Goal: Information Seeking & Learning: Find specific fact

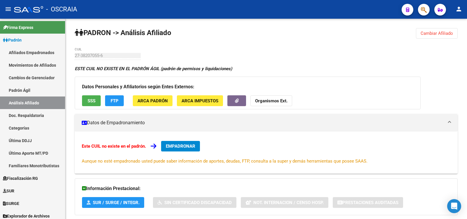
scroll to position [246, 0]
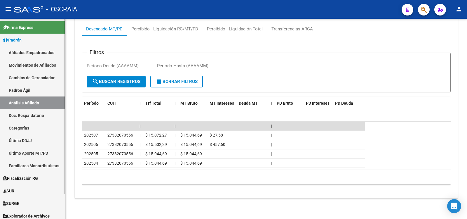
click at [36, 92] on link "Padrón Ágil" at bounding box center [32, 90] width 65 height 13
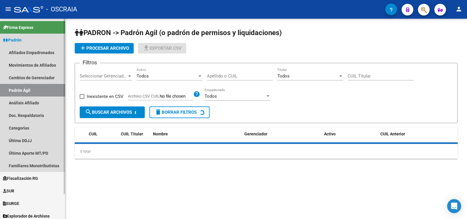
click at [41, 102] on link "Análisis Afiliado" at bounding box center [32, 102] width 65 height 13
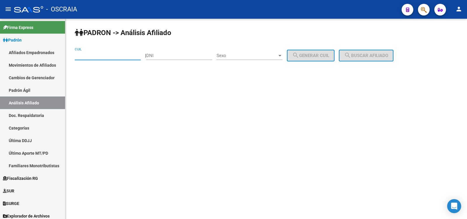
click at [106, 53] on input "CUIL" at bounding box center [108, 55] width 66 height 5
paste input "20-30861582-1"
type input "20-30861582-1"
click at [372, 56] on span "search Buscar afiliado" at bounding box center [366, 55] width 44 height 5
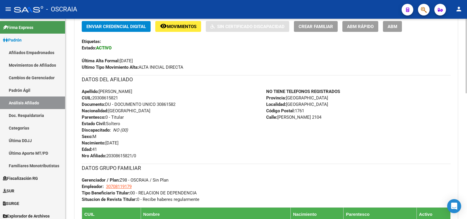
scroll to position [338, 0]
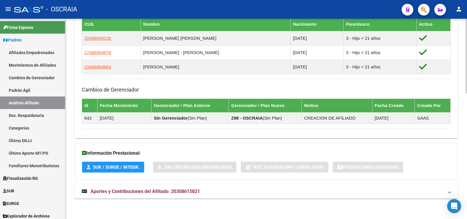
click at [169, 193] on span "Aportes y Contribuciones del Afiliado: 20308615821" at bounding box center [146, 191] width 110 height 6
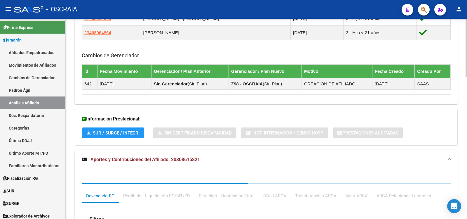
scroll to position [489, 0]
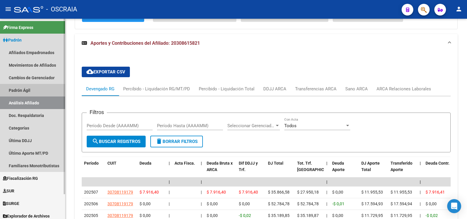
click at [33, 100] on link "Análisis Afiliado" at bounding box center [32, 102] width 65 height 13
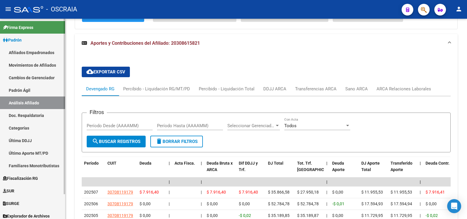
click at [41, 96] on link "Padrón Ágil" at bounding box center [32, 90] width 65 height 13
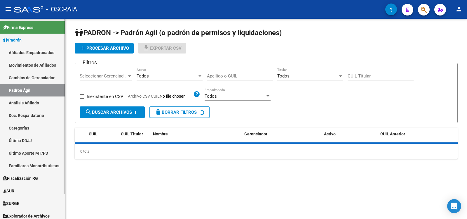
click at [42, 99] on link "Análisis Afiliado" at bounding box center [32, 102] width 65 height 13
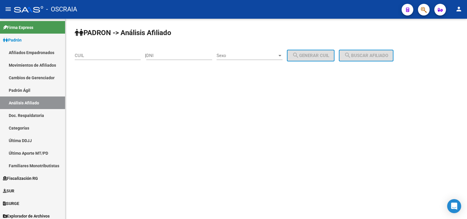
click at [101, 58] on div "CUIL" at bounding box center [108, 53] width 66 height 13
click at [100, 58] on div "CUIL" at bounding box center [108, 53] width 66 height 13
paste input "20-32341706-8"
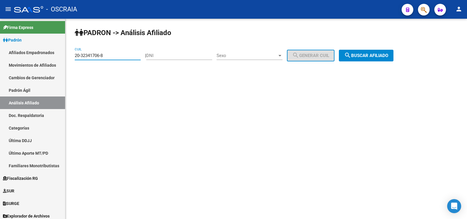
type input "20-32341706-8"
click at [355, 51] on button "search Buscar afiliado" at bounding box center [366, 56] width 55 height 12
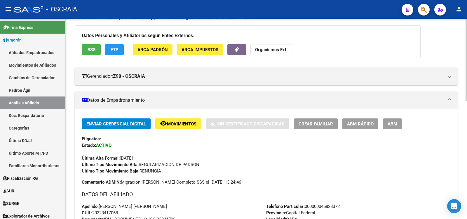
scroll to position [287, 0]
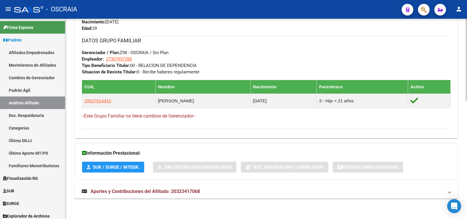
click at [211, 187] on mat-expansion-panel-header "Aportes y Contribuciones del Afiliado: 20323417068" at bounding box center [266, 191] width 383 height 14
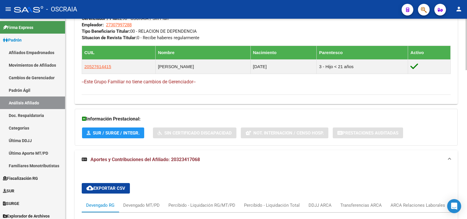
scroll to position [580, 0]
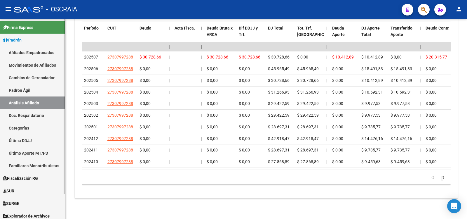
click at [20, 89] on link "Padrón Ágil" at bounding box center [32, 90] width 65 height 13
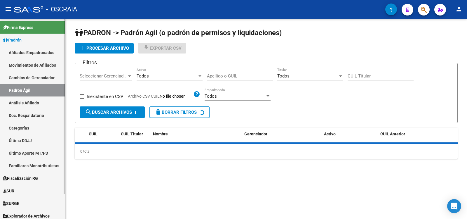
click at [29, 103] on link "Análisis Afiliado" at bounding box center [32, 102] width 65 height 13
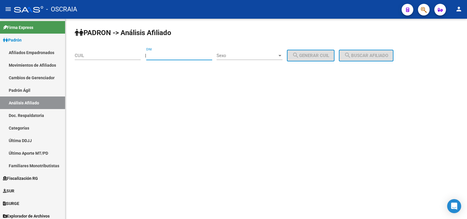
drag, startPoint x: 157, startPoint y: 54, endPoint x: 197, endPoint y: 58, distance: 40.5
click at [157, 54] on input "DNI" at bounding box center [179, 55] width 66 height 5
paste input "20244753451"
click at [240, 58] on span "Sexo" at bounding box center [247, 55] width 61 height 5
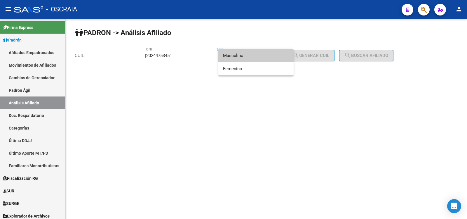
click at [243, 58] on span "Masculino" at bounding box center [256, 55] width 66 height 13
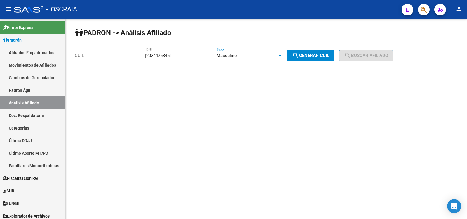
click at [327, 58] on span "search Generar CUIL" at bounding box center [310, 55] width 37 height 5
click at [330, 56] on span "search Generar CUIL" at bounding box center [310, 55] width 37 height 5
click at [200, 54] on input "20244753451" at bounding box center [179, 55] width 66 height 5
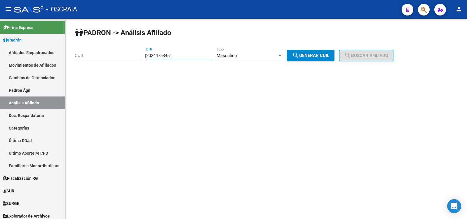
click at [200, 54] on input "20244753451" at bounding box center [179, 55] width 66 height 5
type input "2"
click at [128, 53] on input "CUIL" at bounding box center [108, 55] width 66 height 5
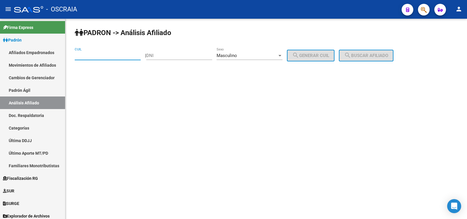
paste input "20-24475345-1"
type input "20-24475345-1"
click at [368, 59] on button "search Buscar afiliado" at bounding box center [366, 56] width 55 height 12
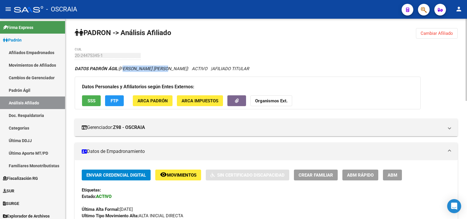
drag, startPoint x: 170, startPoint y: 66, endPoint x: 123, endPoint y: 71, distance: 46.7
click at [123, 71] on div "DATOS [PERSON_NAME]: [PERSON_NAME] [PERSON_NAME] | ACTIVO | AFILIADO TITULAR" at bounding box center [266, 68] width 383 height 6
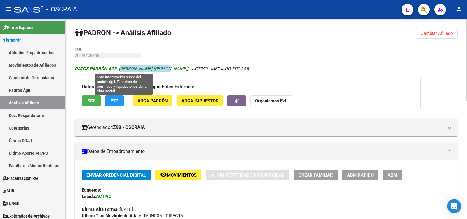
copy span "[PERSON_NAME] [PERSON_NAME]"
drag, startPoint x: 121, startPoint y: 68, endPoint x: 171, endPoint y: 70, distance: 50.3
click at [171, 70] on span "DATOS [PERSON_NAME]: [PERSON_NAME] [PERSON_NAME]" at bounding box center [131, 68] width 112 height 5
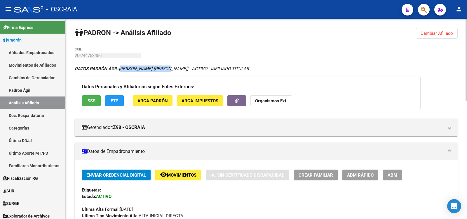
scroll to position [288, 0]
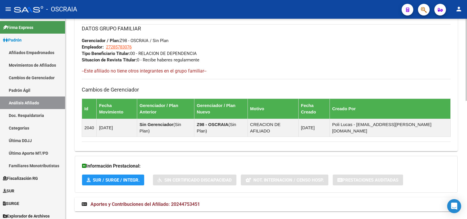
click at [193, 201] on span "Aportes y Contribuciones del Afiliado: 20244753451" at bounding box center [146, 204] width 110 height 6
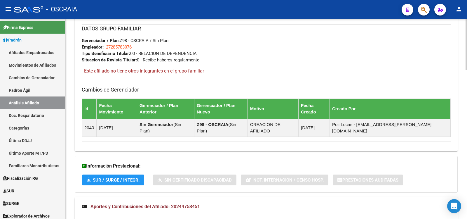
scroll to position [580, 0]
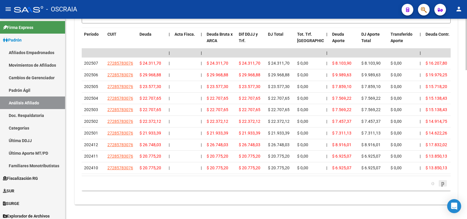
click at [442, 179] on icon "go to next page" at bounding box center [443, 182] width 5 height 7
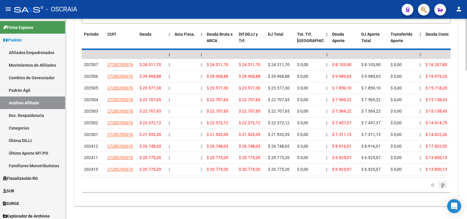
click at [442, 178] on div "179,769,313,486,231,570,000,000,000,000,000,000,000,000,000,000,000,000,000,000…" at bounding box center [266, 184] width 369 height 15
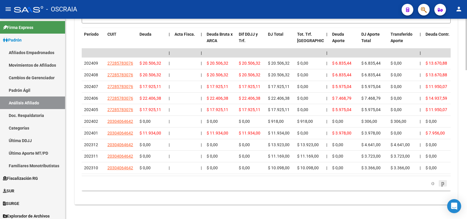
click at [442, 179] on icon "go to next page" at bounding box center [443, 182] width 5 height 7
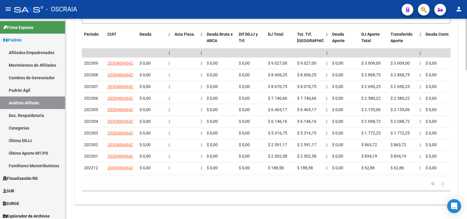
click at [442, 179] on icon "go to next page" at bounding box center [443, 182] width 5 height 7
click at [431, 179] on icon "go to previous page" at bounding box center [433, 182] width 5 height 7
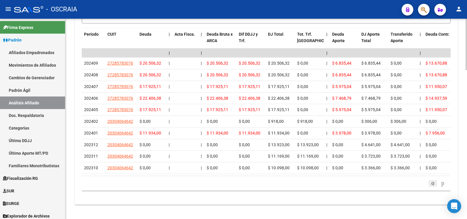
click at [431, 179] on icon "go to previous page" at bounding box center [433, 182] width 5 height 7
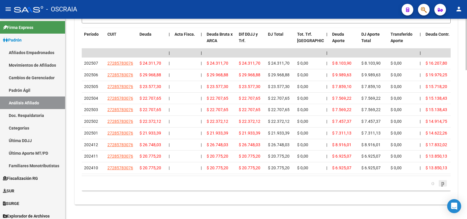
click at [441, 179] on icon "go to next page" at bounding box center [443, 182] width 5 height 7
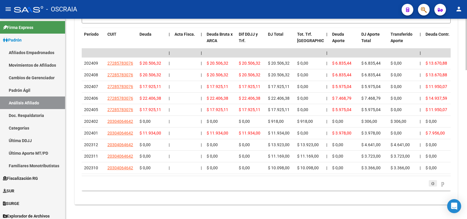
click at [431, 179] on icon "go to previous page" at bounding box center [433, 182] width 5 height 7
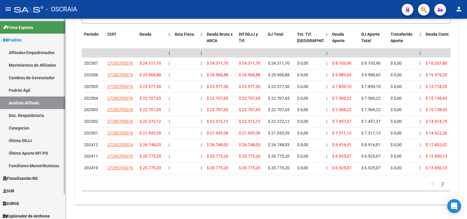
click at [40, 91] on link "Padrón Ágil" at bounding box center [32, 90] width 65 height 13
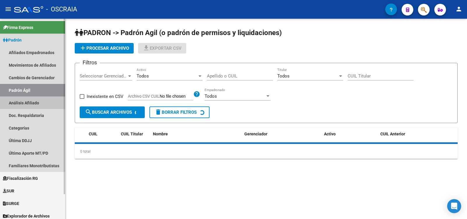
click at [42, 102] on link "Análisis Afiliado" at bounding box center [32, 102] width 65 height 13
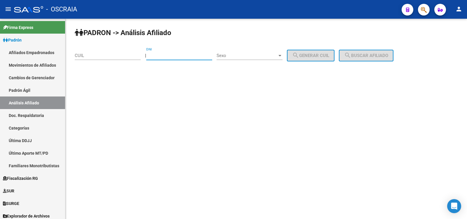
click at [171, 56] on input "DNI" at bounding box center [179, 55] width 66 height 5
paste input "30963053"
type input "30963053"
click at [235, 56] on span "Sexo" at bounding box center [247, 55] width 61 height 5
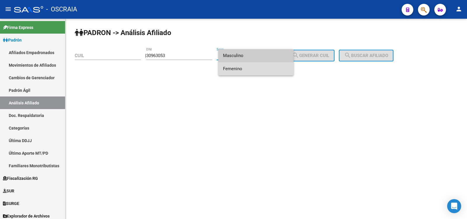
click at [242, 66] on span "Femenino" at bounding box center [256, 68] width 66 height 13
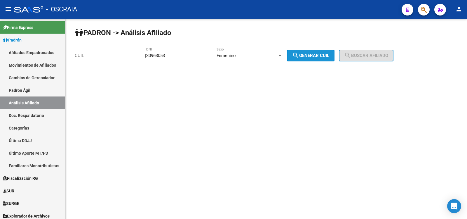
click at [322, 52] on button "search Generar CUIL" at bounding box center [311, 56] width 48 height 12
type input "27-30963053-5"
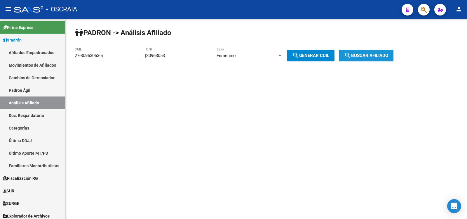
click at [375, 56] on span "search Buscar afiliado" at bounding box center [366, 55] width 44 height 5
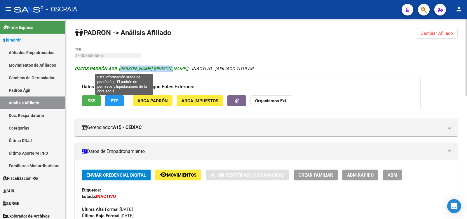
drag, startPoint x: 173, startPoint y: 69, endPoint x: 120, endPoint y: 70, distance: 52.9
click at [120, 70] on span "DATOS [PERSON_NAME] ÁGIL: [PERSON_NAME] [PERSON_NAME]" at bounding box center [131, 68] width 112 height 5
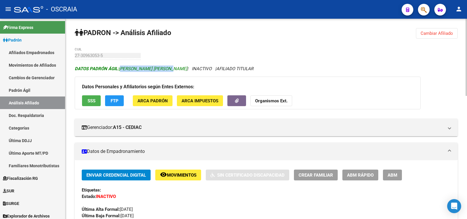
copy span "[PERSON_NAME] [PERSON_NAME]"
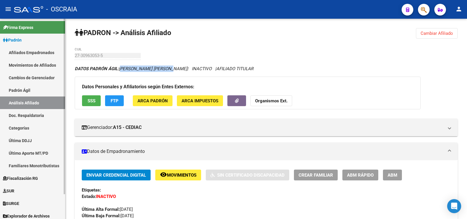
click at [33, 88] on link "Padrón Ágil" at bounding box center [32, 90] width 65 height 13
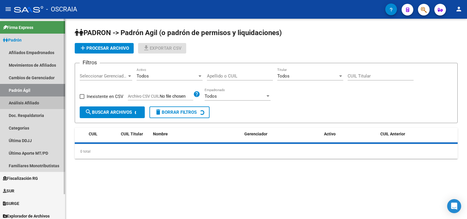
click at [44, 106] on link "Análisis Afiliado" at bounding box center [32, 102] width 65 height 13
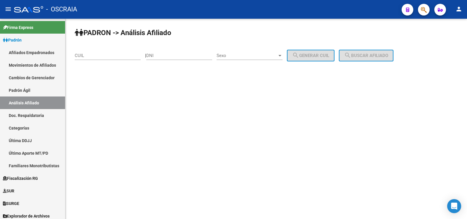
click at [191, 56] on input "DNI" at bounding box center [179, 55] width 66 height 5
paste input "30963053"
type input "30963053"
click at [245, 55] on span "Sexo" at bounding box center [247, 55] width 61 height 5
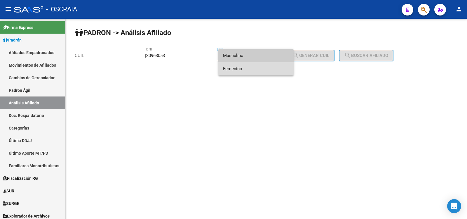
click at [248, 71] on span "Femenino" at bounding box center [256, 68] width 66 height 13
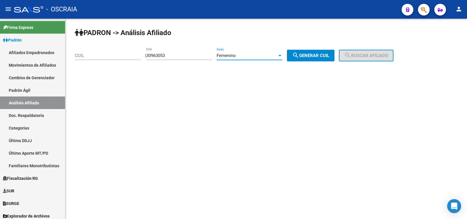
drag, startPoint x: 318, startPoint y: 56, endPoint x: 339, endPoint y: 58, distance: 21.7
click at [318, 56] on span "search Generar CUIL" at bounding box center [310, 55] width 37 height 5
type input "27-30963053-5"
click at [374, 57] on span "search Buscar afiliado" at bounding box center [366, 55] width 44 height 5
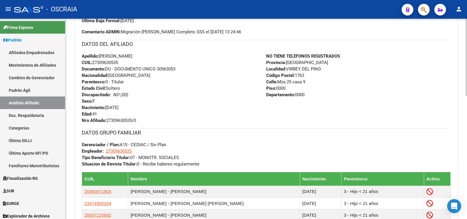
scroll to position [97, 0]
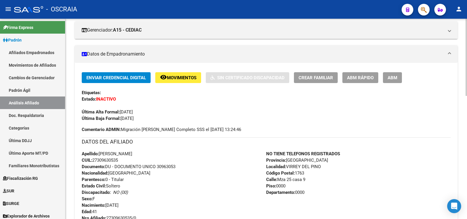
copy span "27309630535"
drag, startPoint x: 121, startPoint y: 159, endPoint x: 94, endPoint y: 160, distance: 26.6
click at [94, 160] on div "Apellido: [PERSON_NAME] CUIL: 27309630535 Documento: DU - DOCUMENTO UNICO 30963…" at bounding box center [174, 185] width 185 height 71
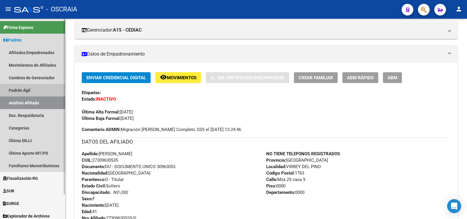
click at [35, 90] on link "Padrón Ágil" at bounding box center [32, 90] width 65 height 13
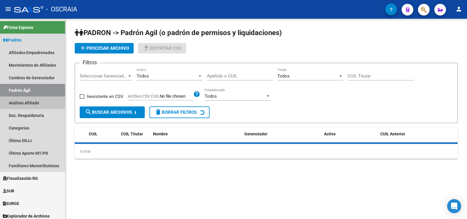
drag, startPoint x: 45, startPoint y: 98, endPoint x: 104, endPoint y: 69, distance: 66.5
click at [45, 98] on link "Análisis Afiliado" at bounding box center [32, 102] width 65 height 13
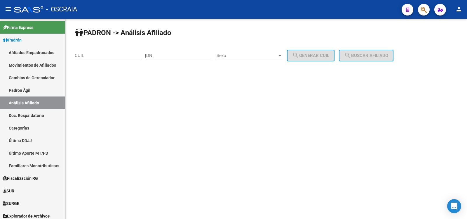
click at [111, 54] on input "CUIL" at bounding box center [108, 55] width 66 height 5
paste input "27-30963053-5"
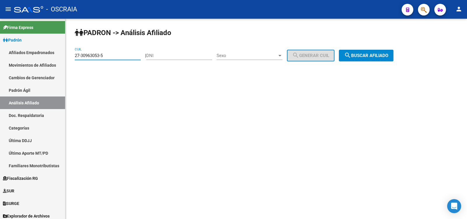
type input "27-30963053-5"
click at [351, 58] on mat-icon "search" at bounding box center [347, 55] width 7 height 7
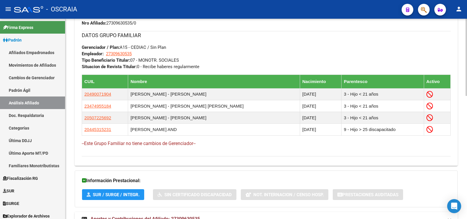
scroll to position [320, 0]
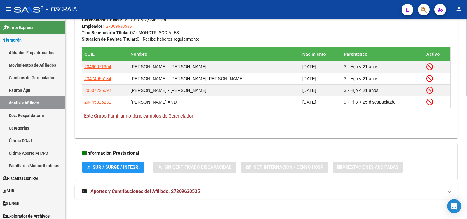
click at [204, 192] on mat-panel-title "Aportes y Contribuciones del Afiliado: 27309630535" at bounding box center [263, 191] width 362 height 6
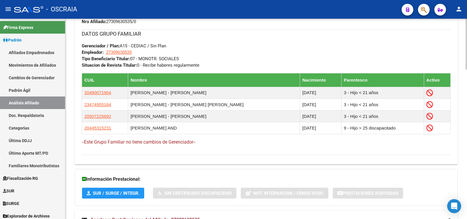
scroll to position [1, 0]
